Goal: Communication & Community: Answer question/provide support

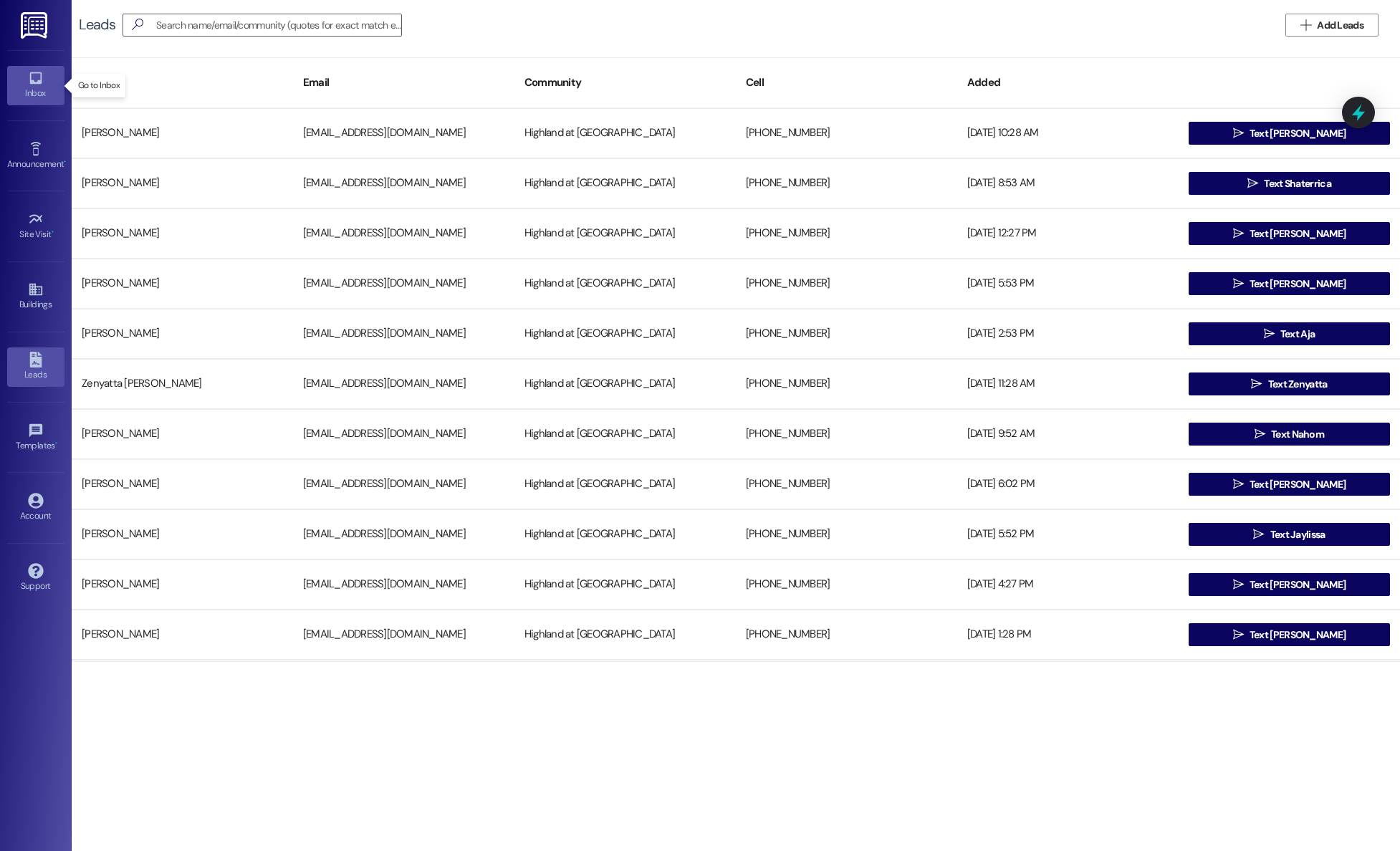
click at [46, 78] on link "Inbox" at bounding box center [35, 85] width 57 height 39
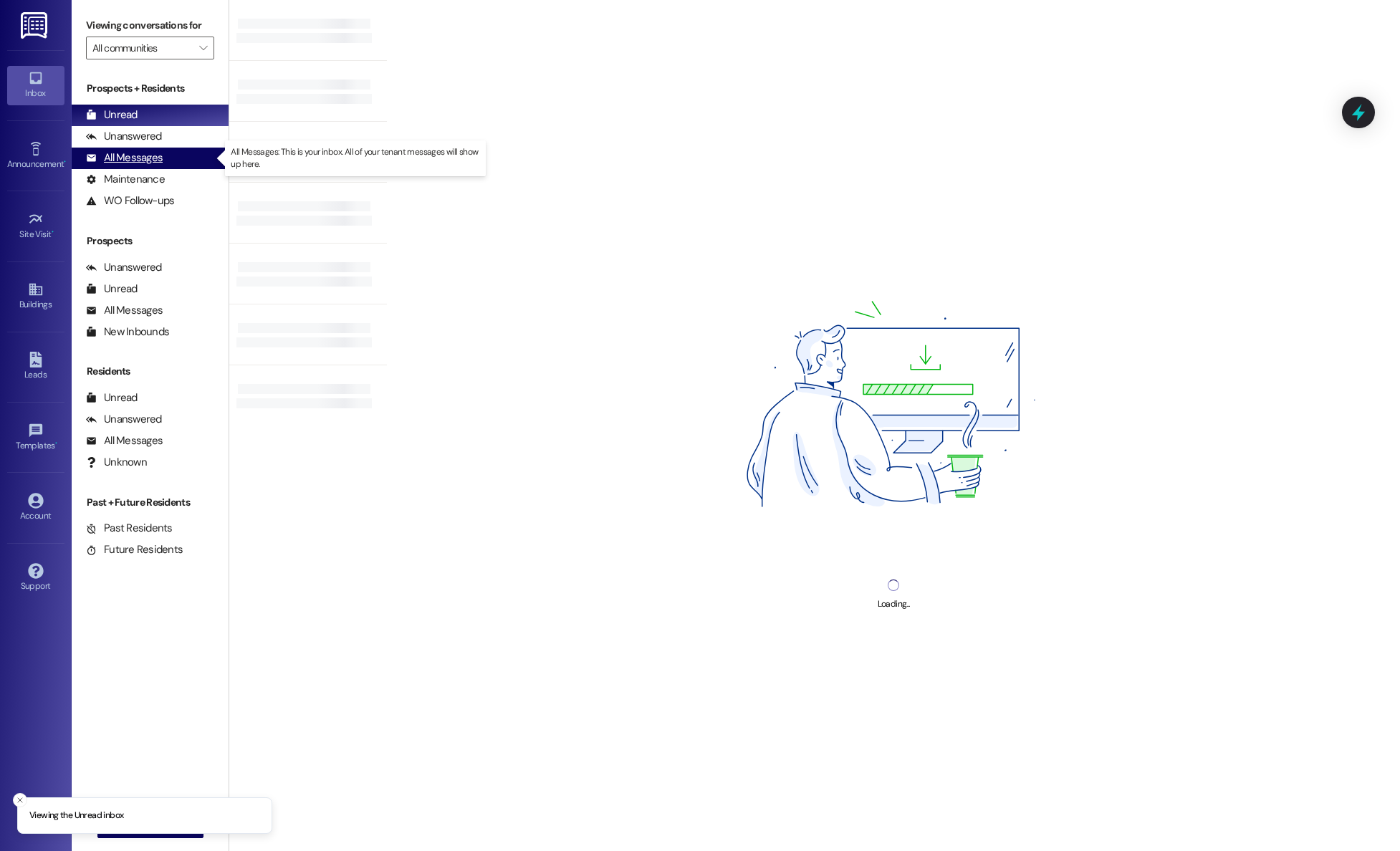
click at [139, 161] on div "All Messages" at bounding box center [124, 158] width 77 height 15
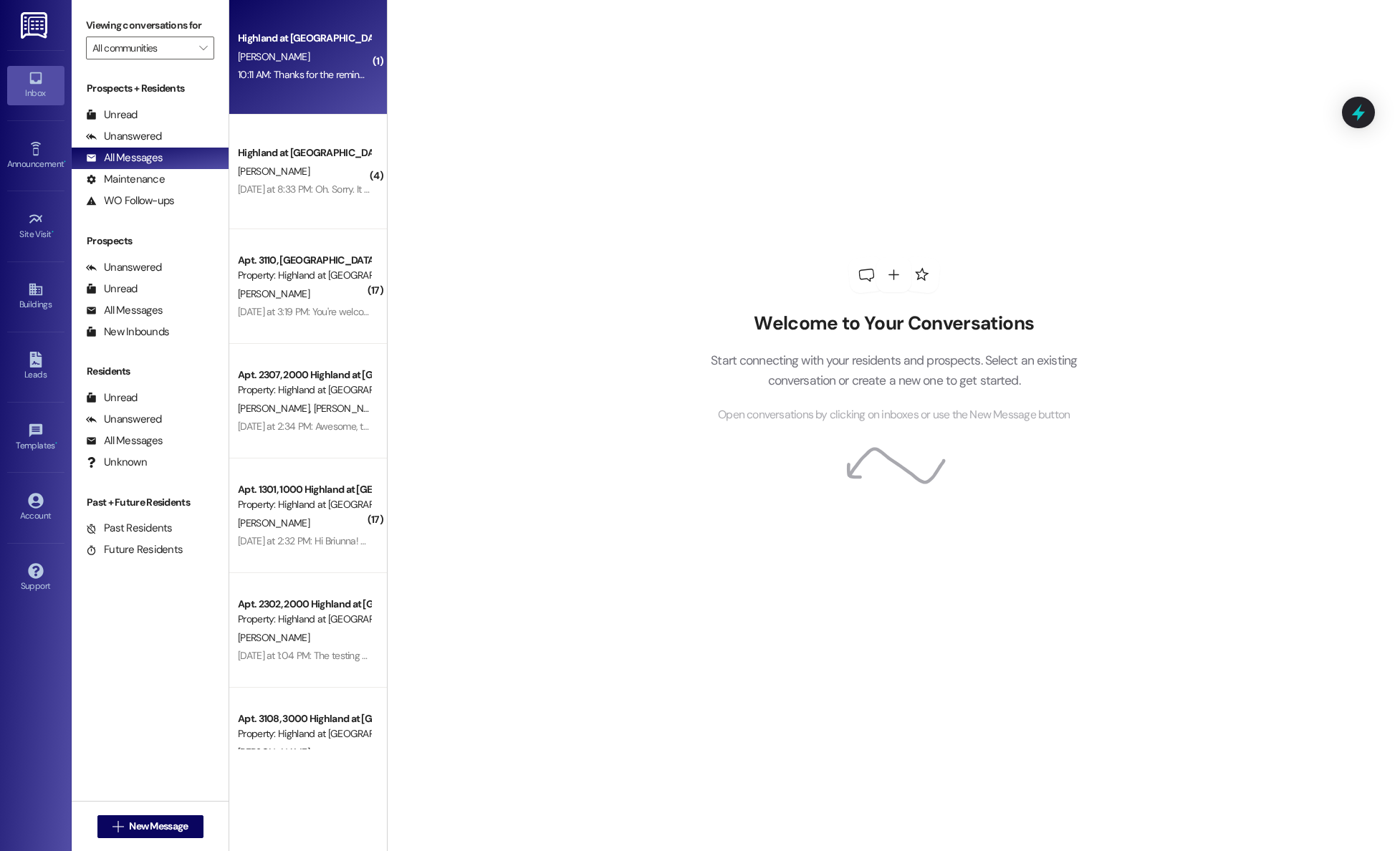
click at [264, 85] on div "Highland at [GEOGRAPHIC_DATA] [PERSON_NAME] 10:11 AM: Thanks for the reminder! …" at bounding box center [308, 57] width 158 height 115
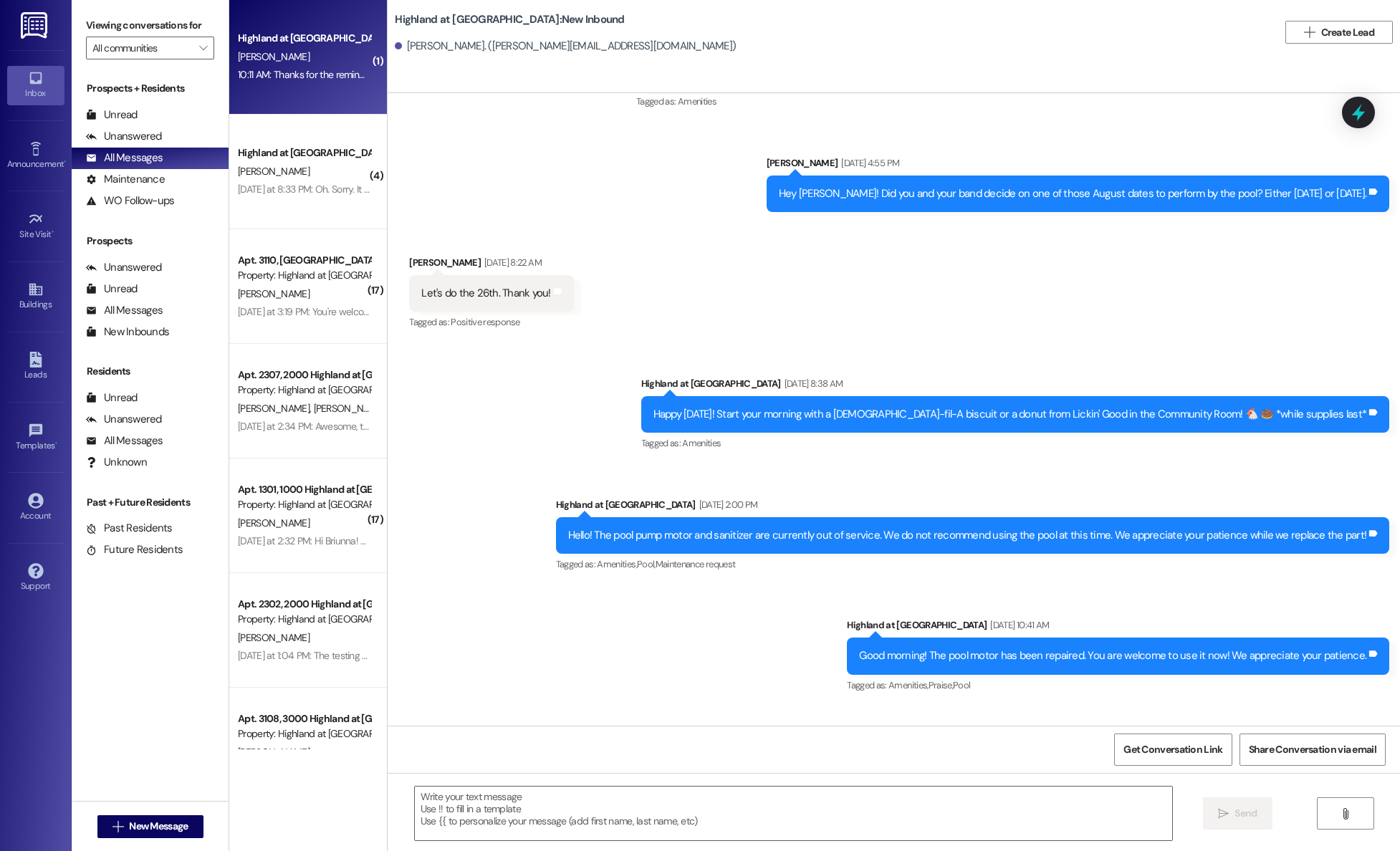
scroll to position [31739, 0]
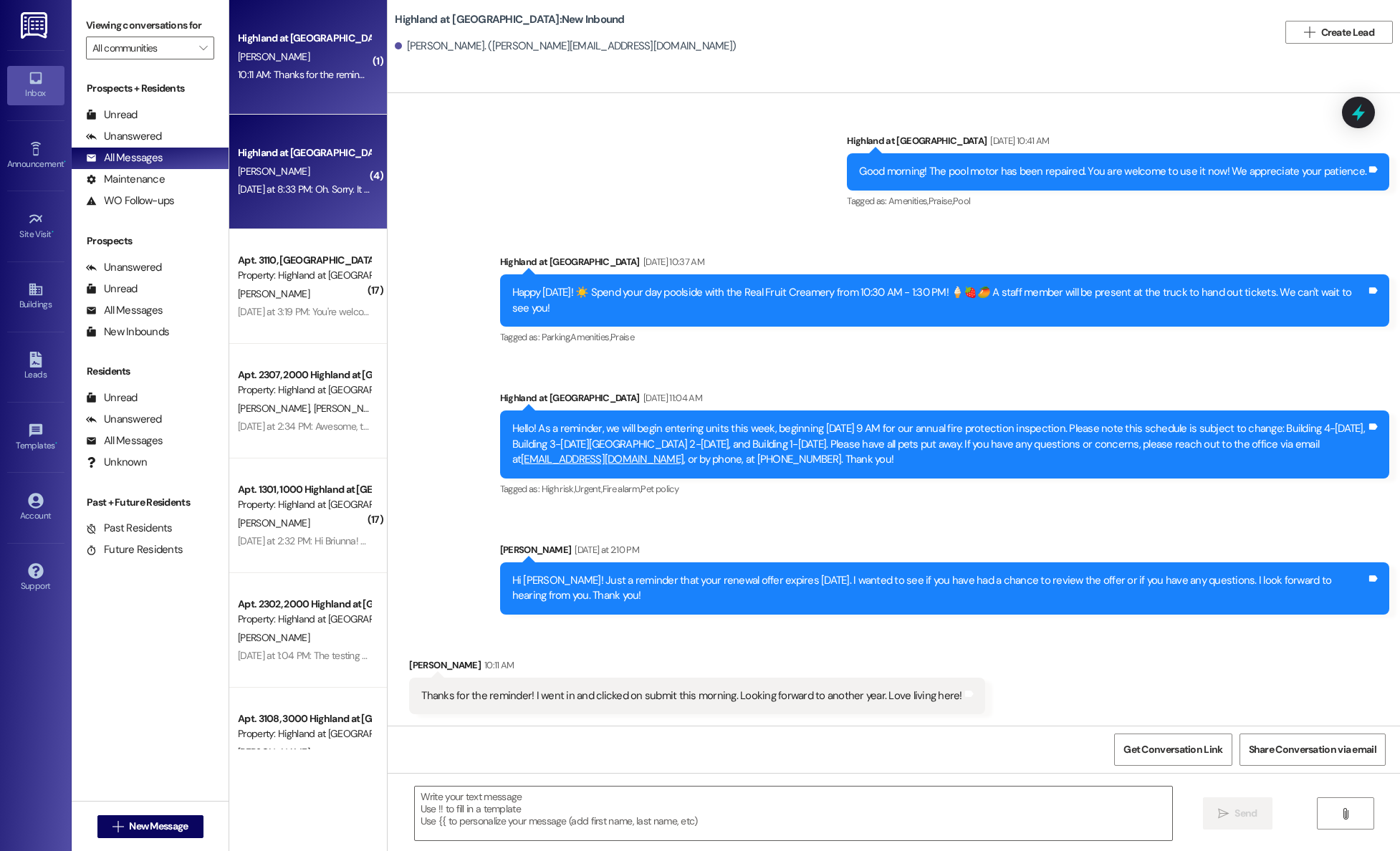
click at [267, 178] on div "C. Hinds" at bounding box center [304, 172] width 135 height 18
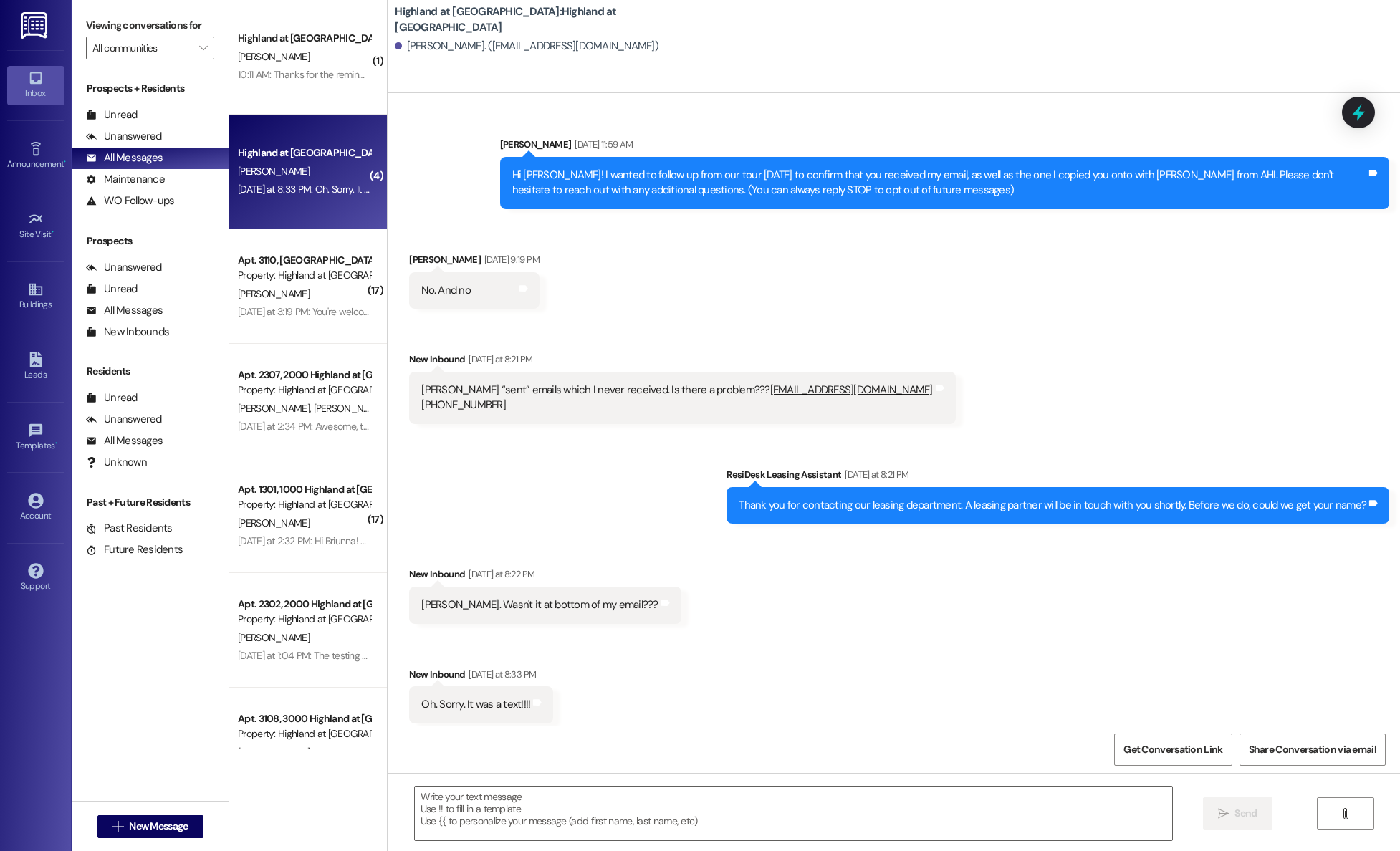
scroll to position [9, 0]
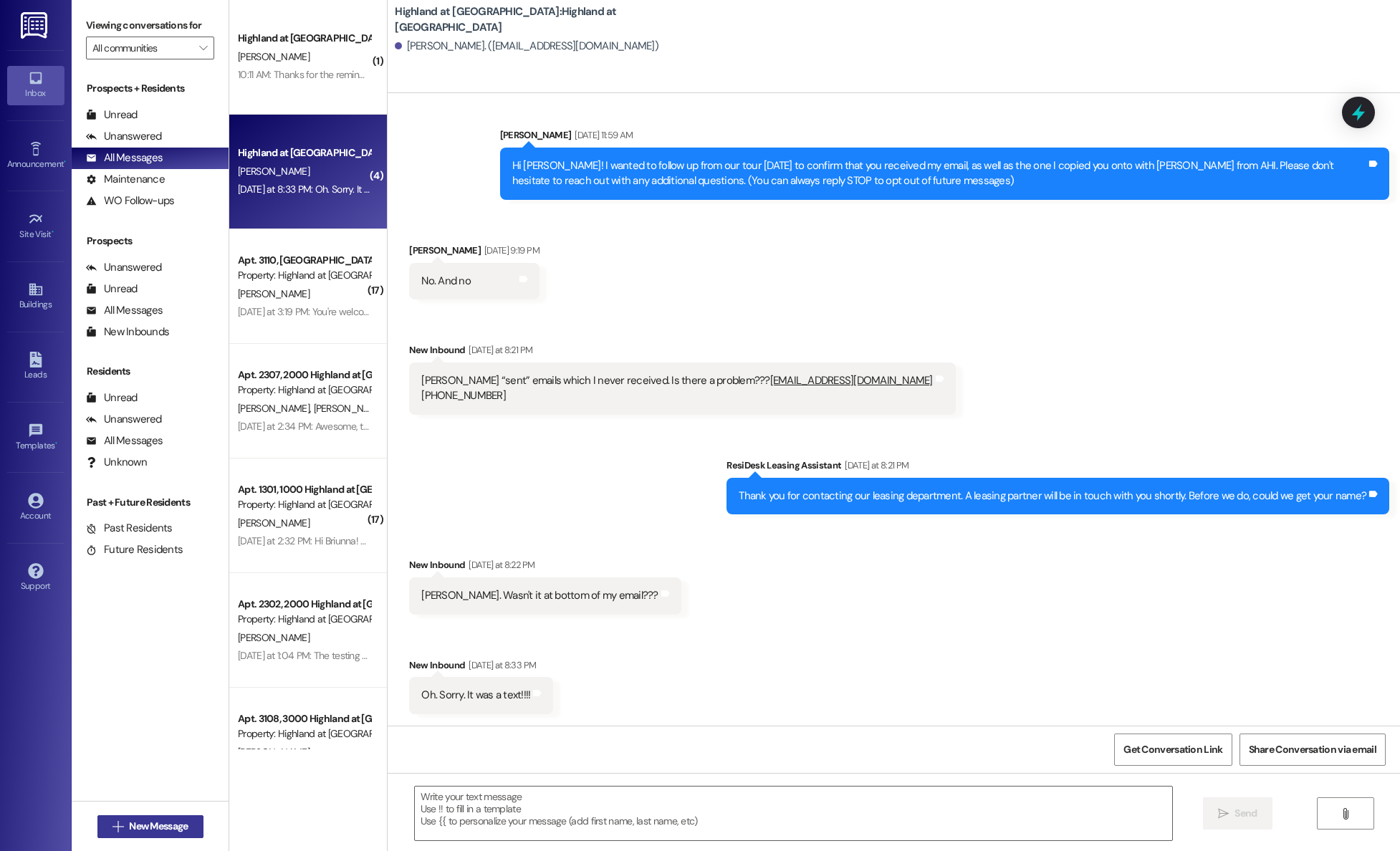
click at [129, 824] on span "New Message" at bounding box center [158, 826] width 59 height 15
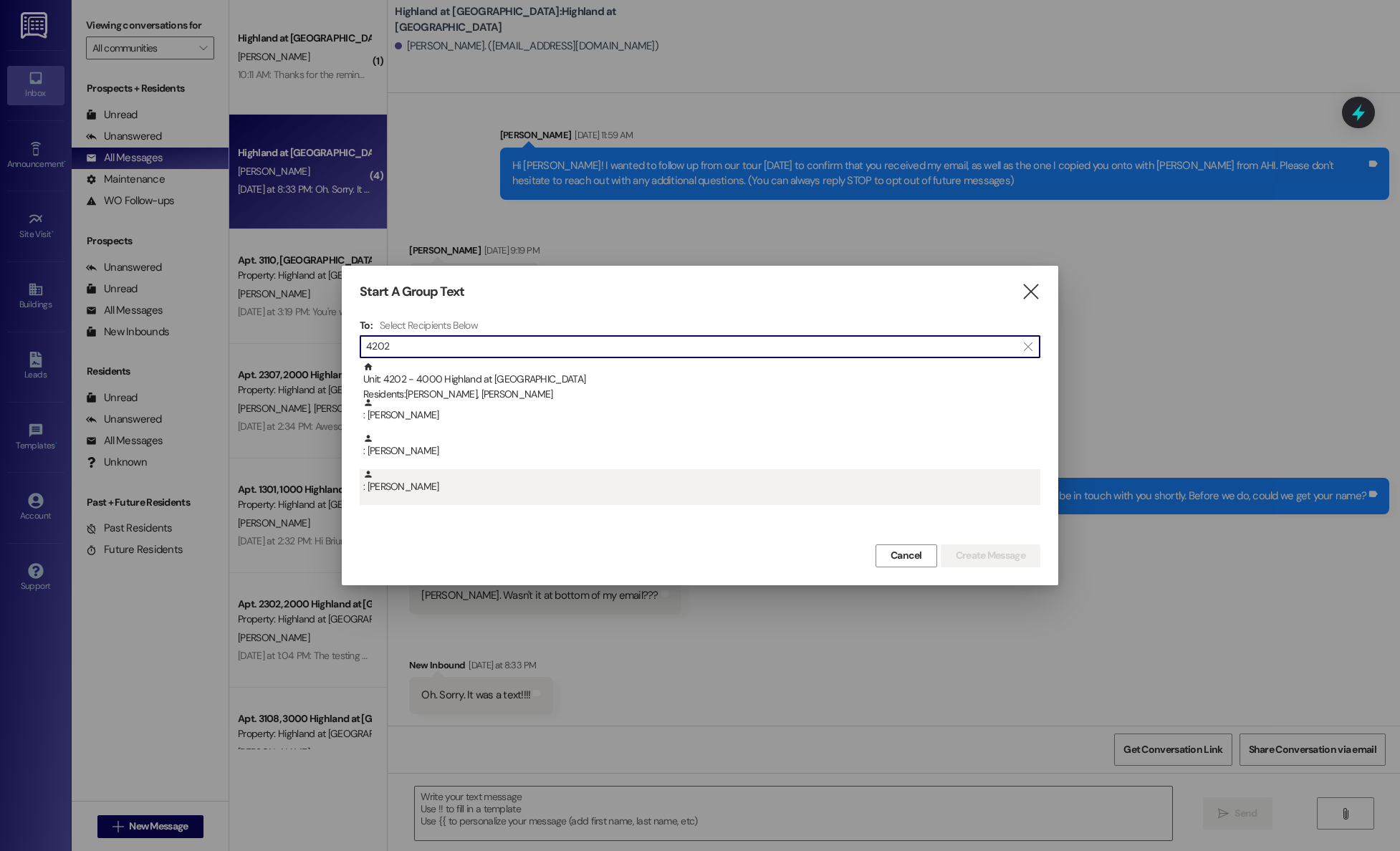
type input "4202"
click at [424, 486] on div ": Mary Vogle" at bounding box center [701, 482] width 677 height 25
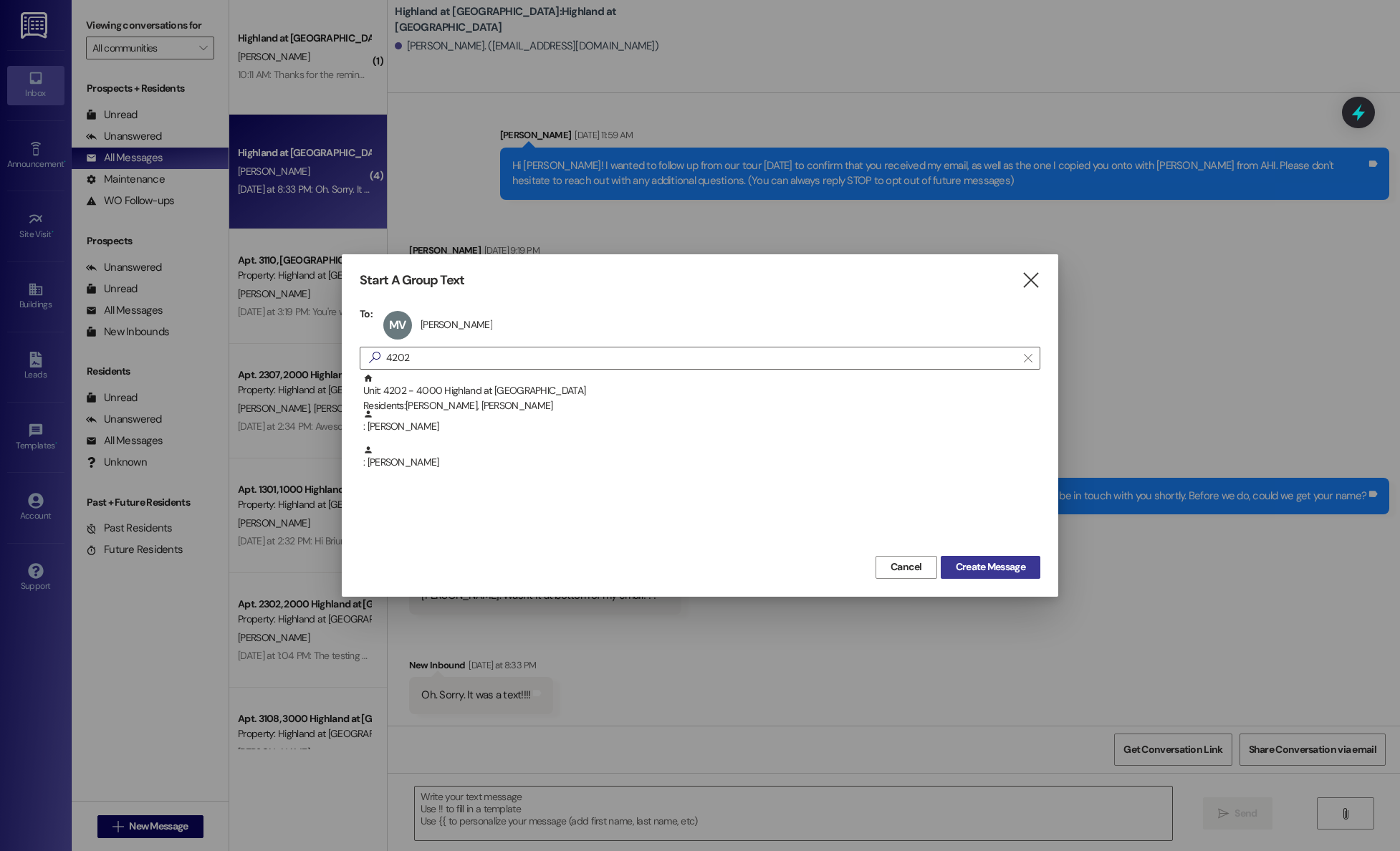
click at [1007, 567] on span "Create Message" at bounding box center [991, 567] width 69 height 15
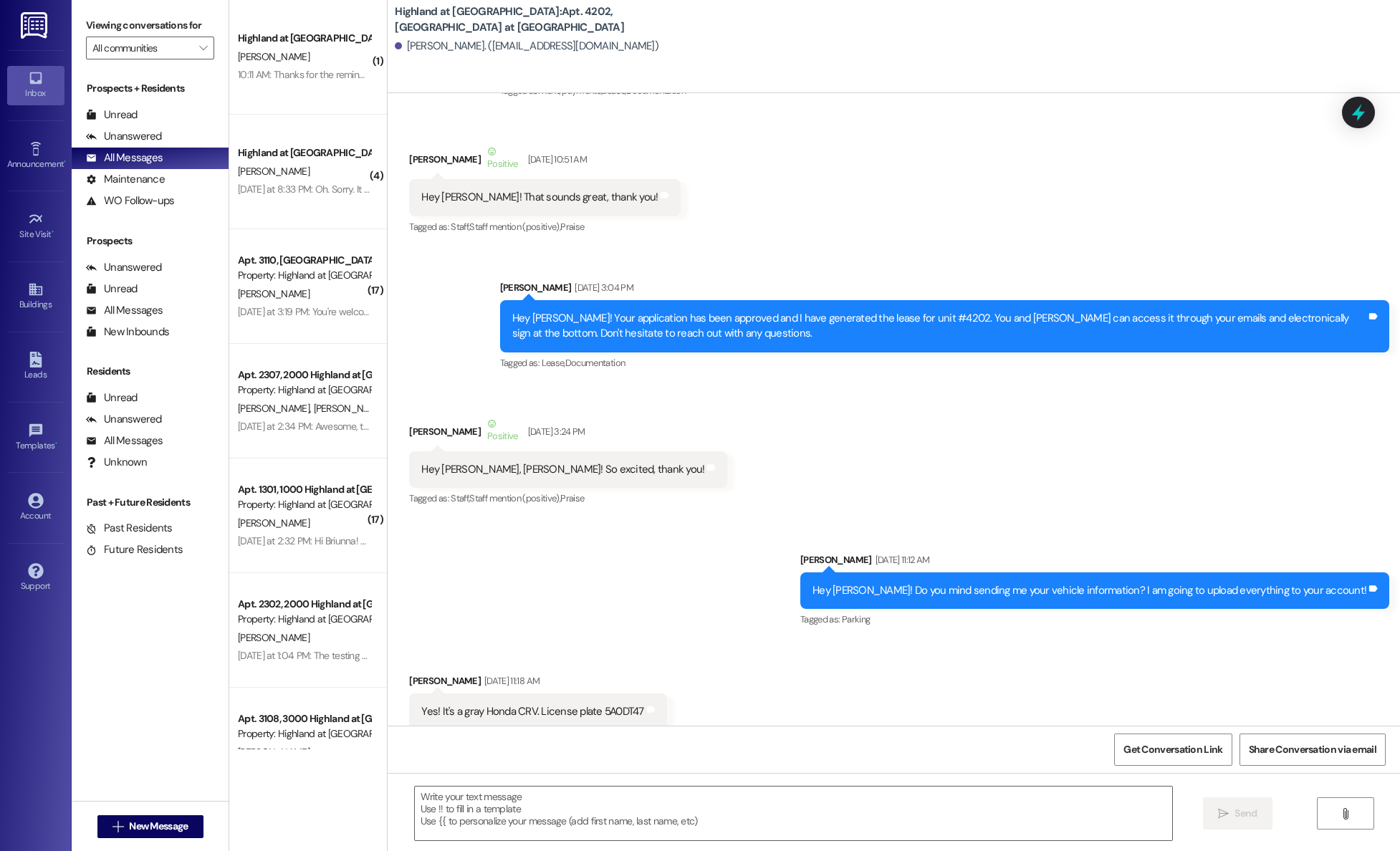
scroll to position [245, 0]
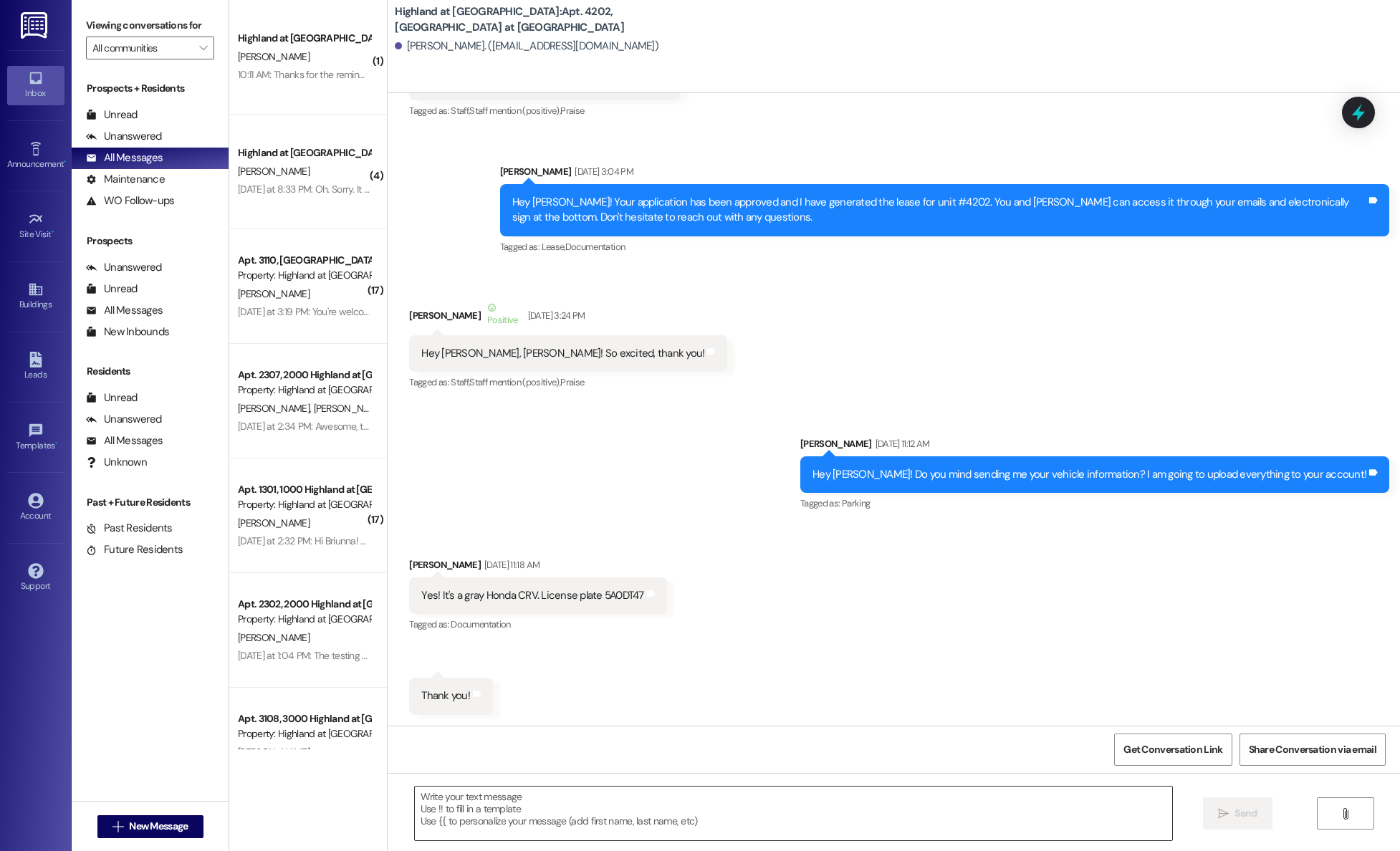
click at [596, 813] on textarea at bounding box center [794, 813] width 757 height 54
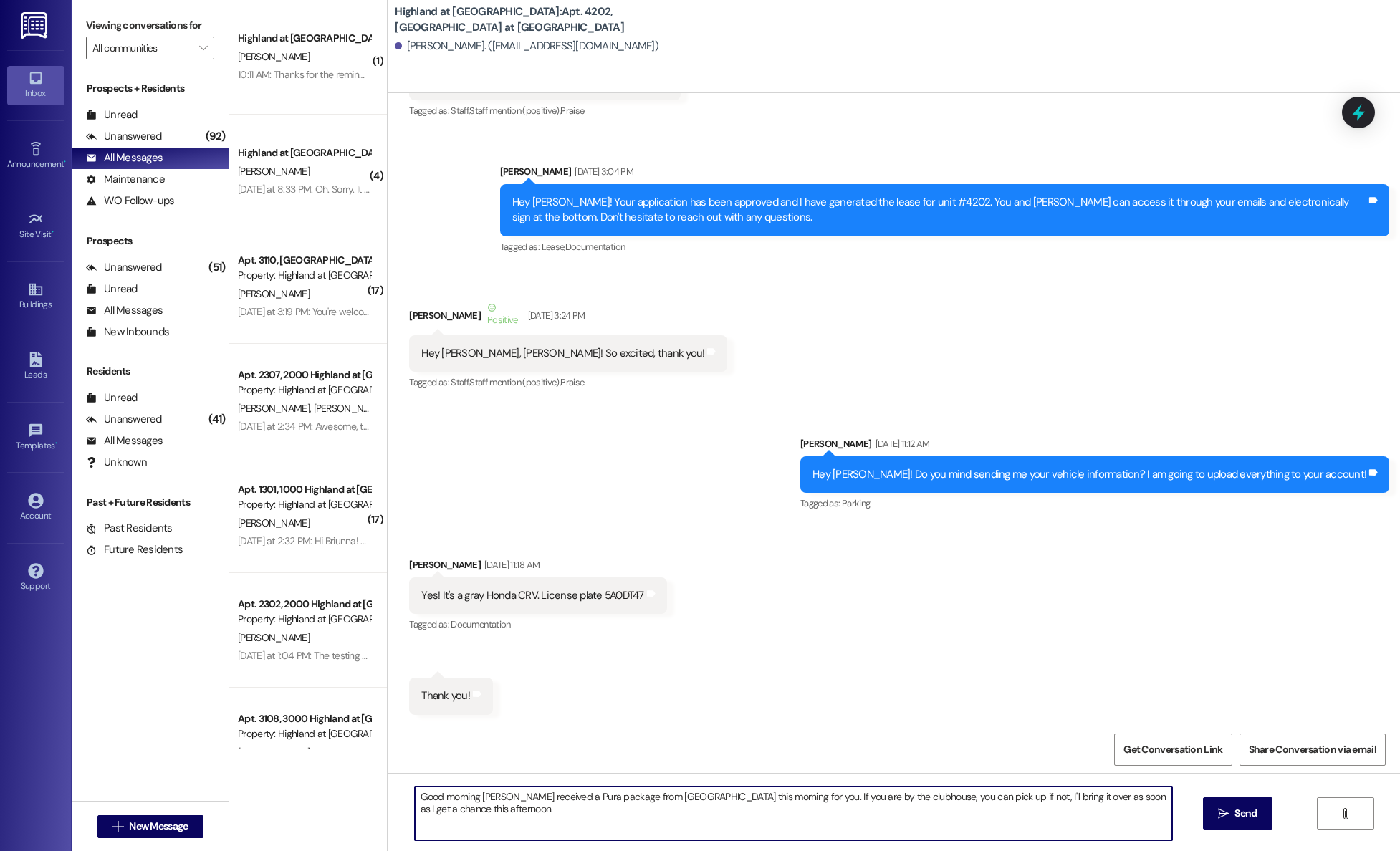
type textarea "Good morning Mary! I received a Pura package from Uni Uni this morning for you.…"
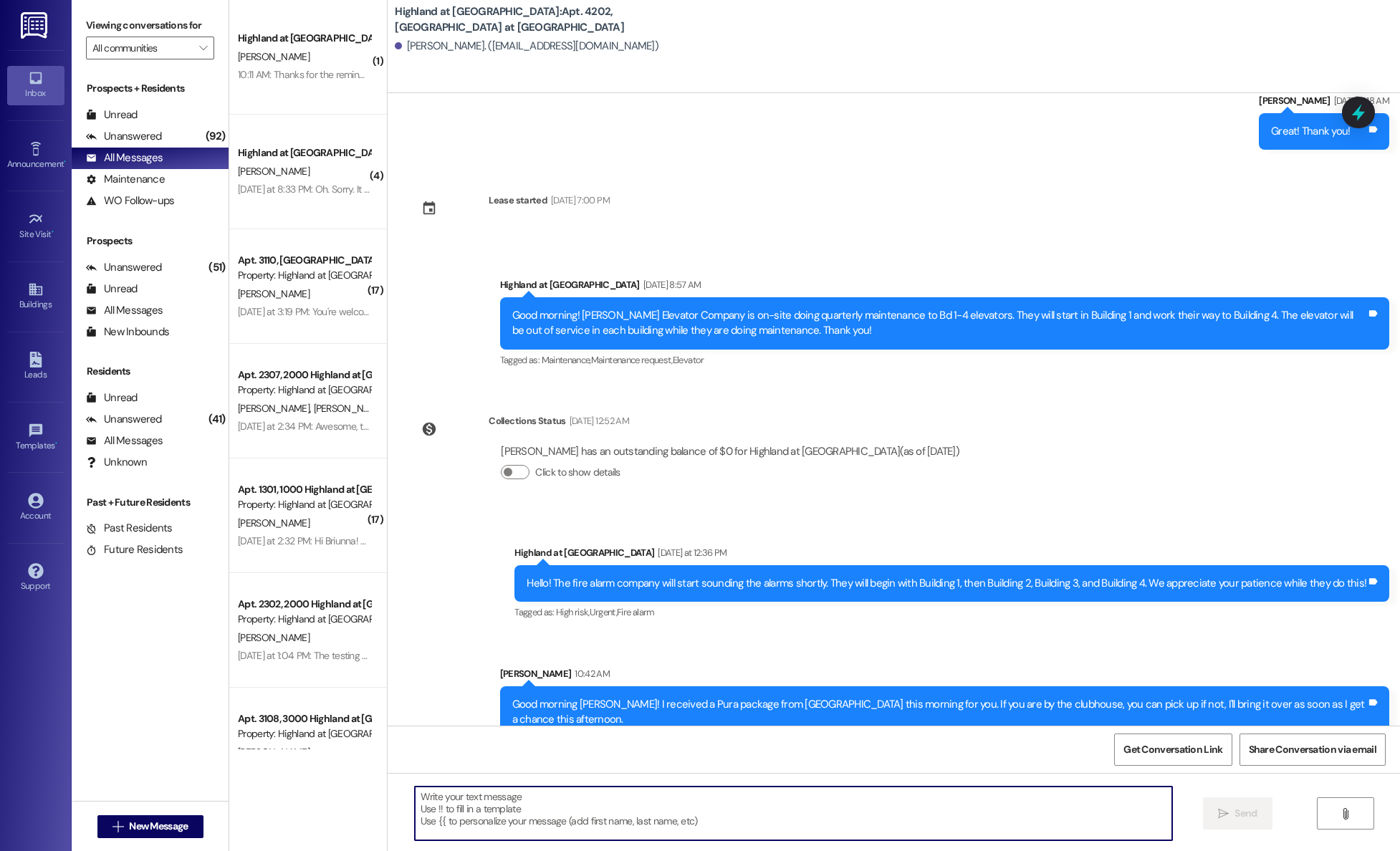
scroll to position [918, 0]
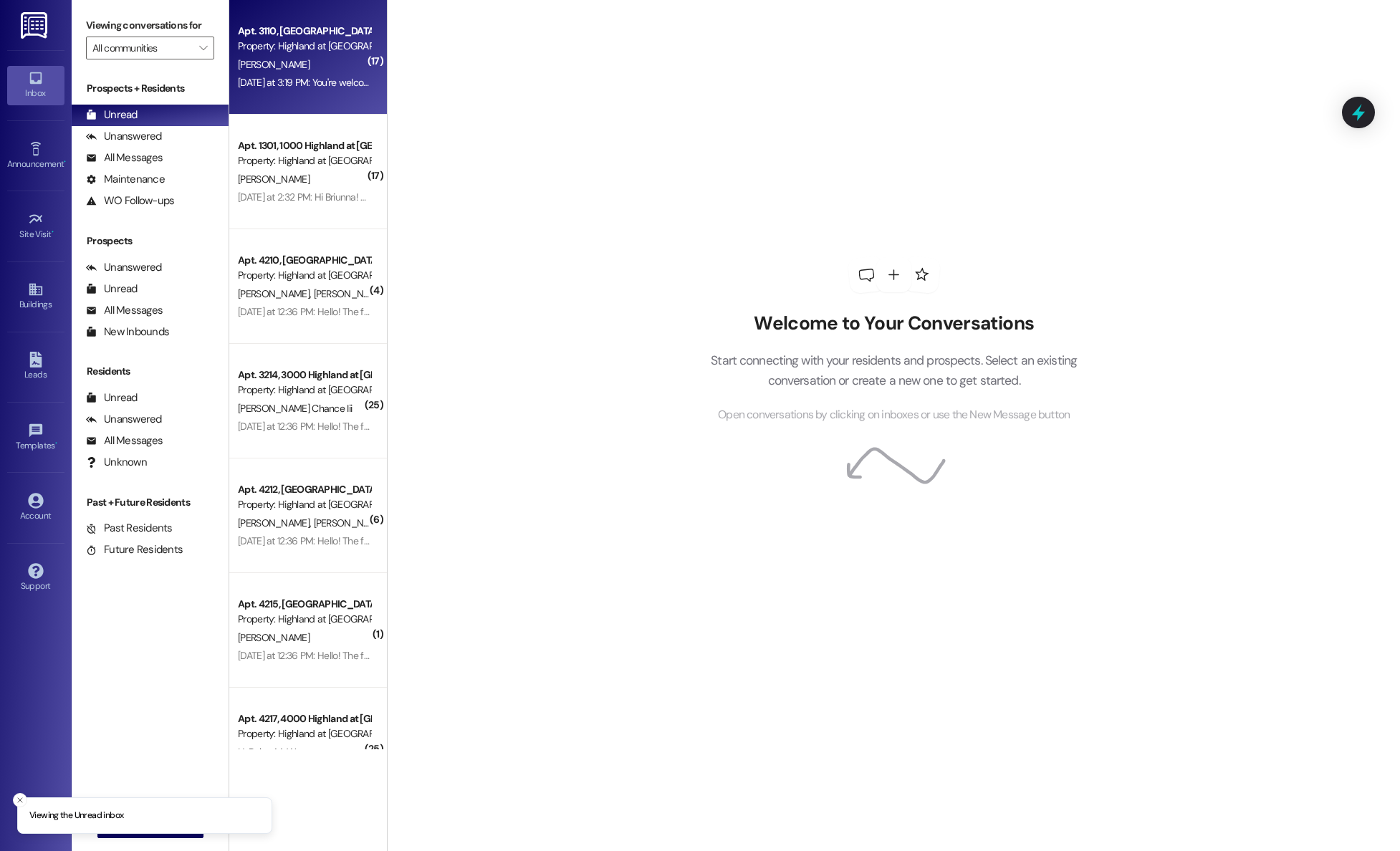
click at [306, 74] on div "[DATE] at 3:19 PM: You're welcome! [DATE] at 3:19 PM: You're welcome!" at bounding box center [304, 82] width 135 height 18
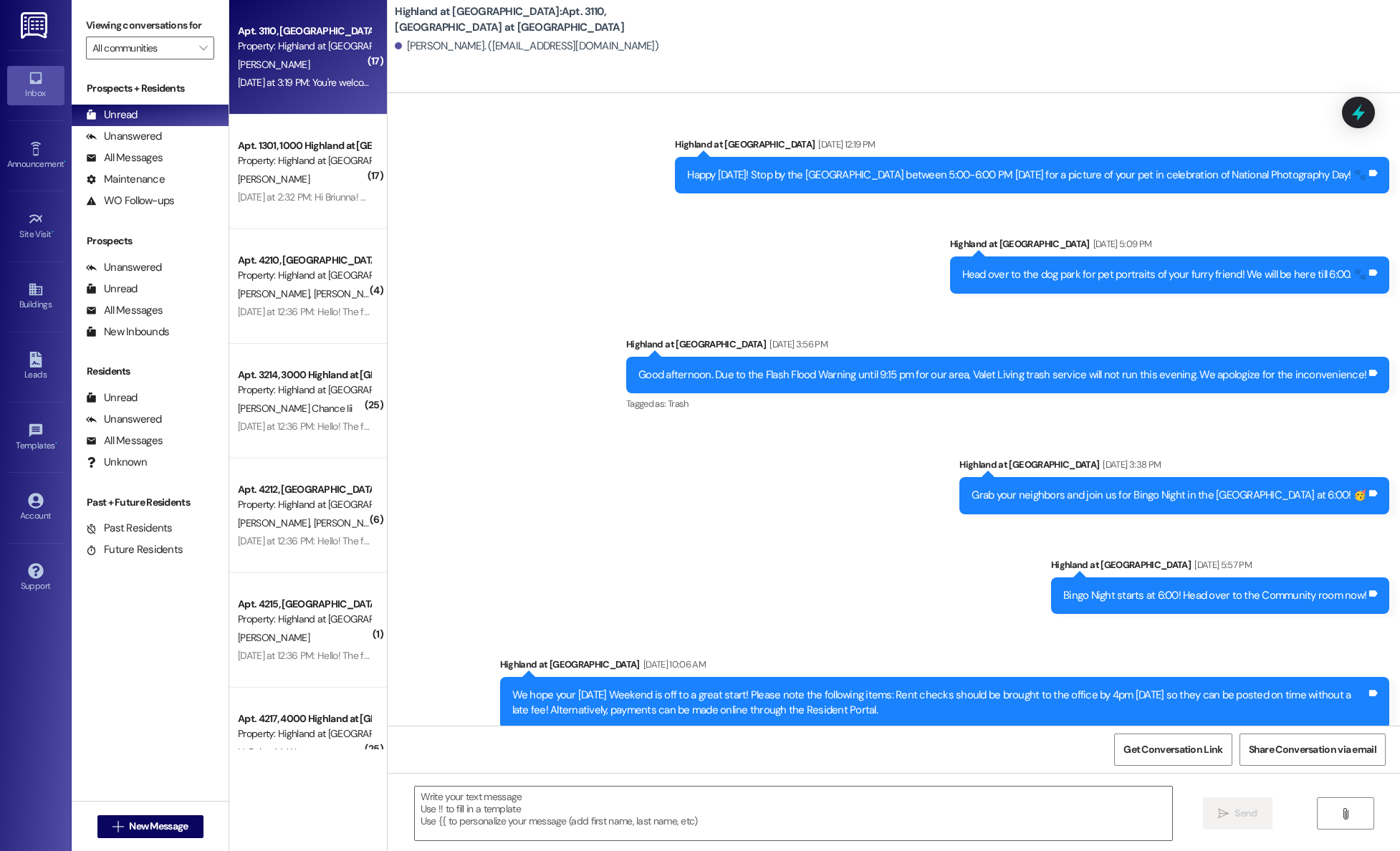
scroll to position [9314, 0]
